Goal: Book appointment/travel/reservation

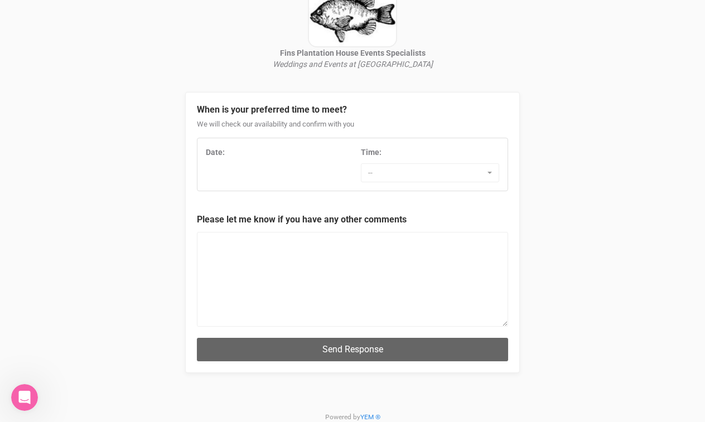
click at [291, 167] on div "Date: Time: -- 7:00 AM 7:30 AM 8:00 AM 8:30 AM 9:00 AM 9:30 AM 10:00 AM 10:30 A…" at bounding box center [353, 165] width 310 height 36
click at [426, 156] on div "Time:" at bounding box center [430, 152] width 138 height 11
click at [416, 176] on span "--" at bounding box center [426, 172] width 117 height 11
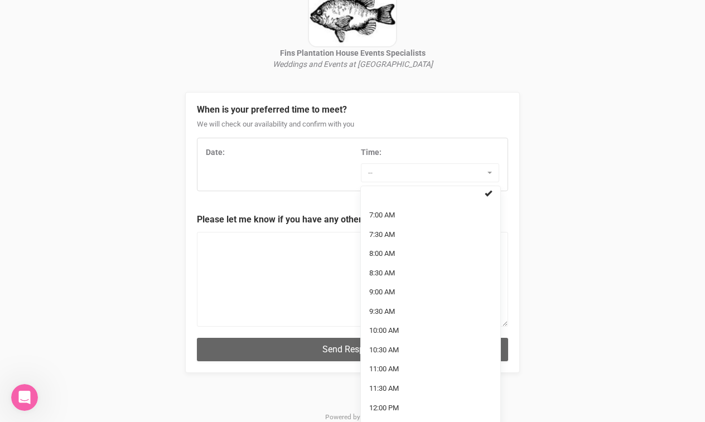
click at [298, 161] on div "Date:" at bounding box center [275, 155] width 155 height 17
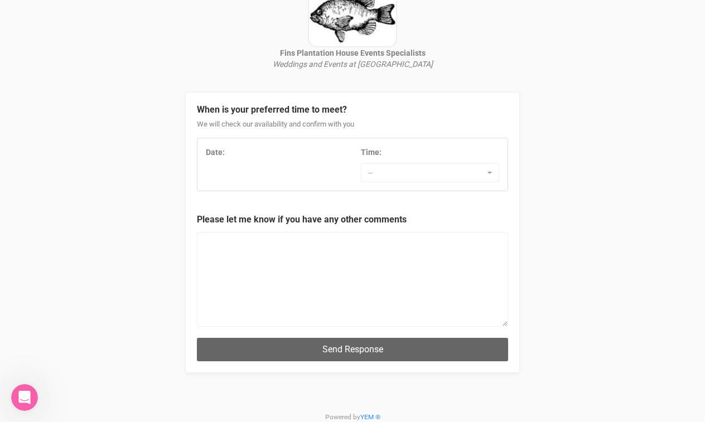
click at [227, 166] on div "Date: Time: -- 7:00 AM 7:30 AM 8:00 AM 8:30 AM 9:00 AM 9:30 AM 10:00 AM 10:30 A…" at bounding box center [353, 165] width 310 height 36
click at [215, 153] on strong "Date:" at bounding box center [215, 152] width 19 height 9
click at [210, 162] on div "Date:" at bounding box center [275, 155] width 155 height 17
click at [215, 182] on div "Date: Time: -- 7:00 AM 7:30 AM 8:00 AM 8:30 AM 9:00 AM 9:30 AM 10:00 AM 10:30 A…" at bounding box center [353, 165] width 310 height 36
click at [264, 150] on div "Date:" at bounding box center [275, 152] width 138 height 11
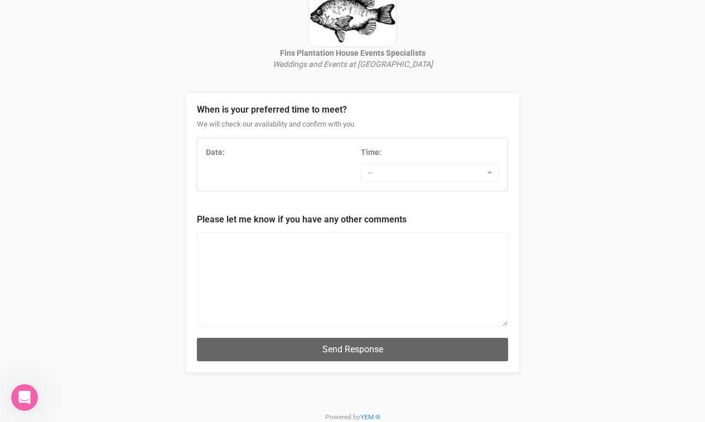
click at [292, 103] on div "When is your preferred time to meet? We will check our availability and confirm…" at bounding box center [352, 142] width 311 height 99
click at [414, 175] on span "--" at bounding box center [426, 172] width 117 height 11
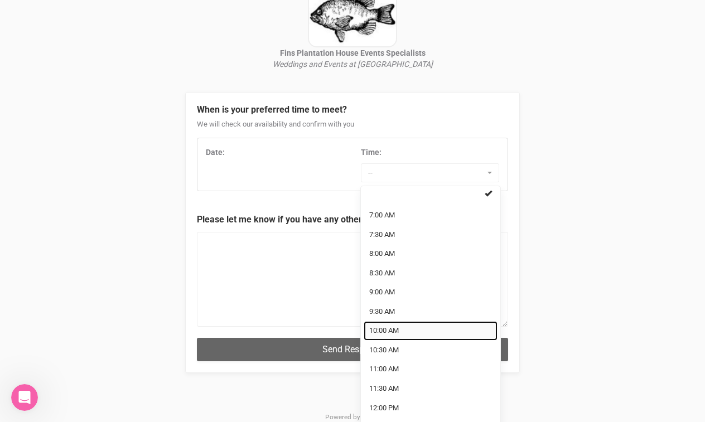
click at [397, 326] on span "10:00 AM" at bounding box center [384, 331] width 30 height 11
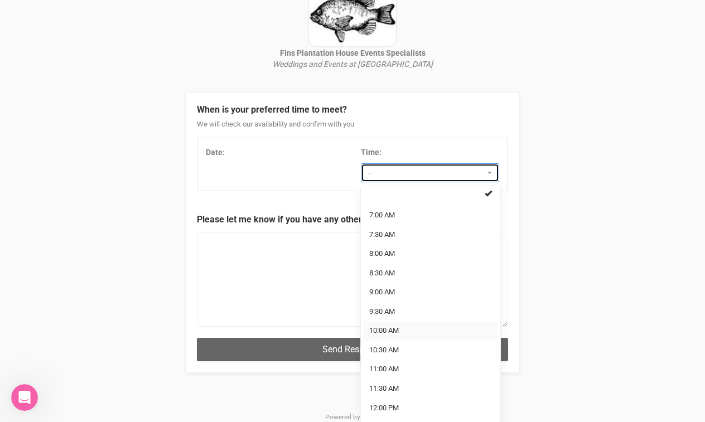
select select "10:00 AM"
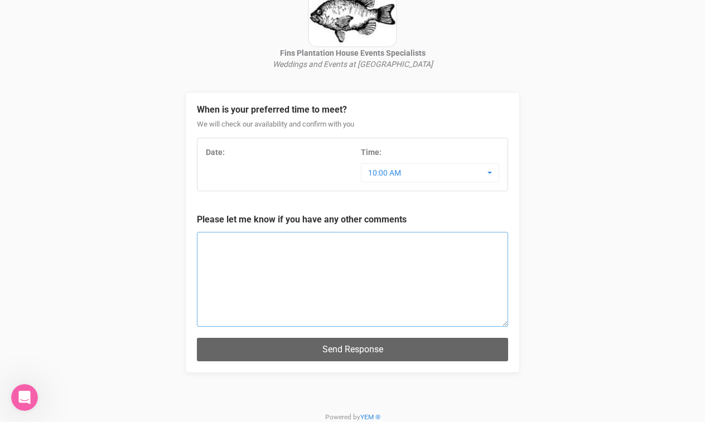
click at [291, 240] on textarea at bounding box center [352, 279] width 311 height 95
click at [243, 147] on div "Date:" at bounding box center [275, 152] width 138 height 11
click at [214, 164] on div "Date: Time: 10:00 AM 7:00 AM 7:30 AM 8:00 AM 8:30 AM 9:00 AM 9:30 AM 10:00 AM 1…" at bounding box center [353, 165] width 310 height 36
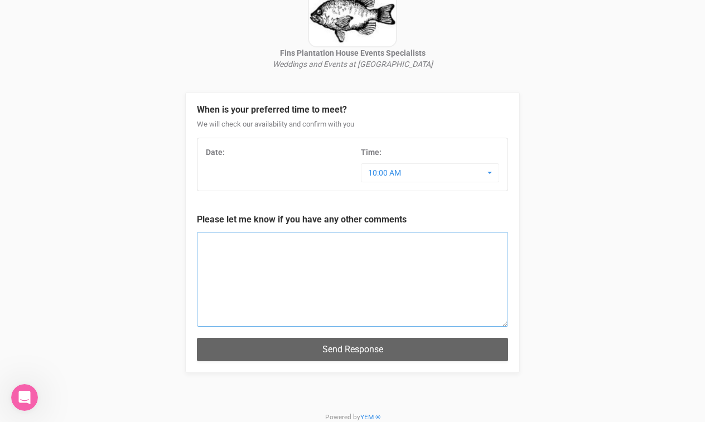
click at [231, 259] on textarea at bounding box center [352, 279] width 311 height 95
click at [404, 247] on textarea "Hi - do you have any availability to tour the venue" at bounding box center [352, 279] width 311 height 95
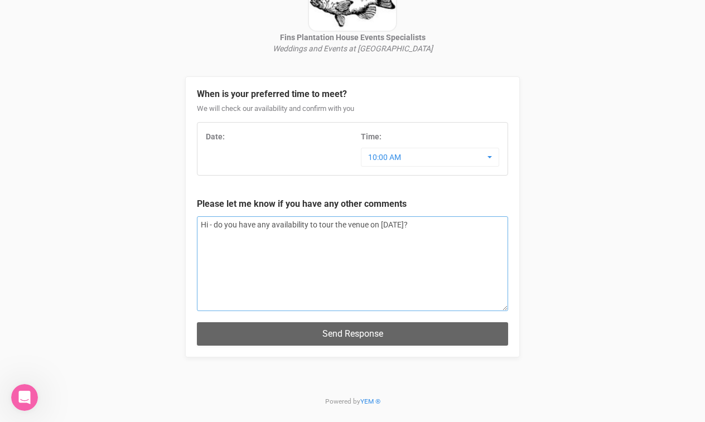
scroll to position [125, 0]
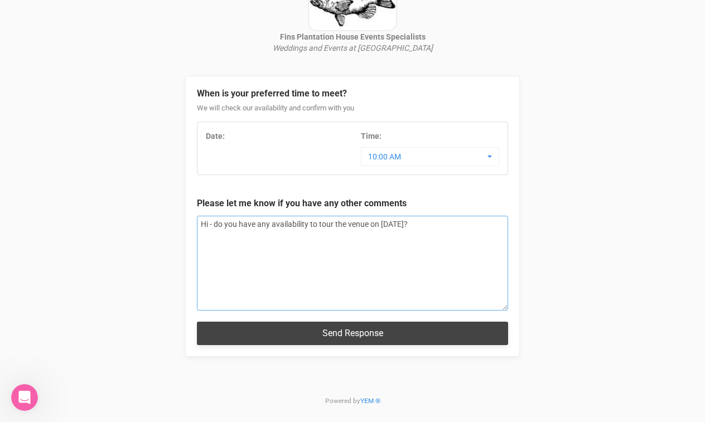
type textarea "Hi - do you have any availability to tour the venue on October 26th?"
click at [393, 329] on button "Send Response" at bounding box center [352, 333] width 311 height 23
